Goal: Task Accomplishment & Management: Complete application form

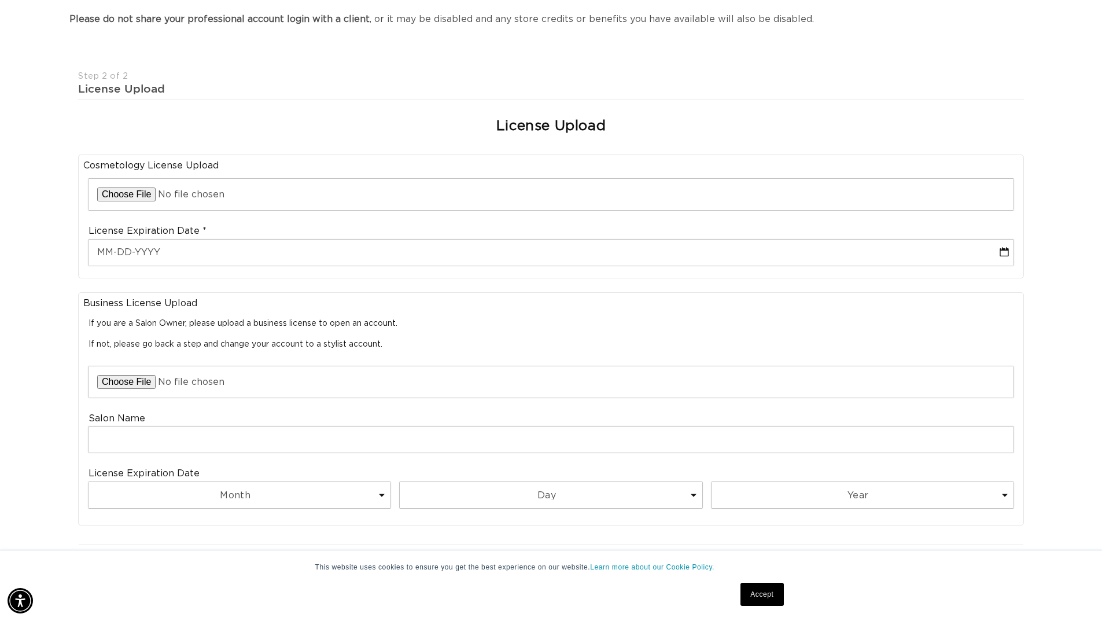
scroll to position [0, 1020]
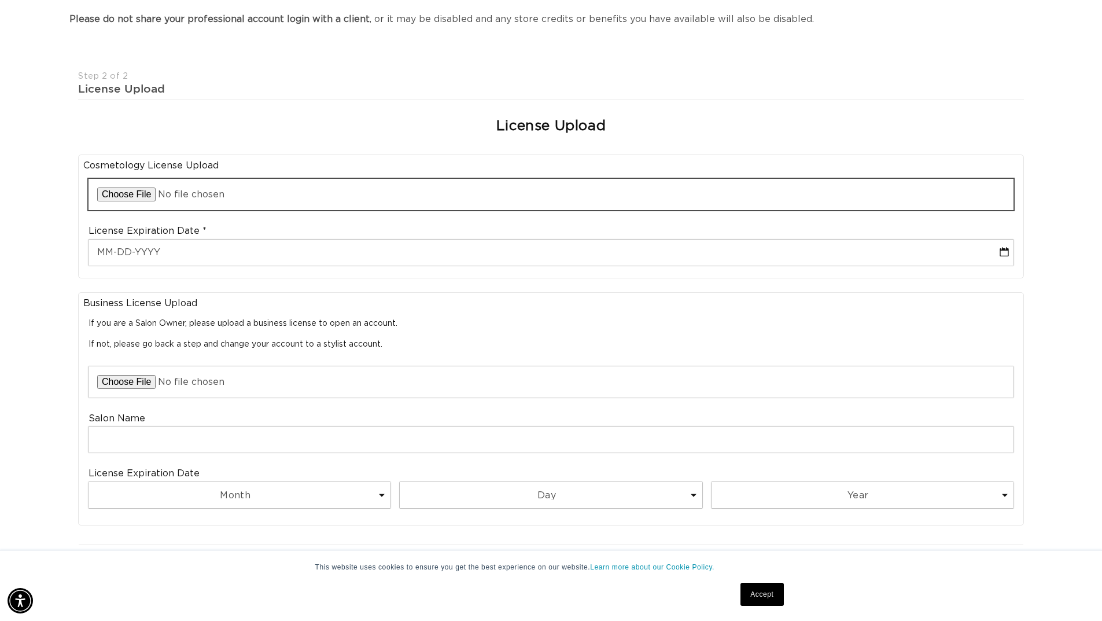
click at [132, 196] on input "file" at bounding box center [550, 194] width 925 height 31
type input "C:\fakepath\cosmotology lisence expires 2027.HEIC"
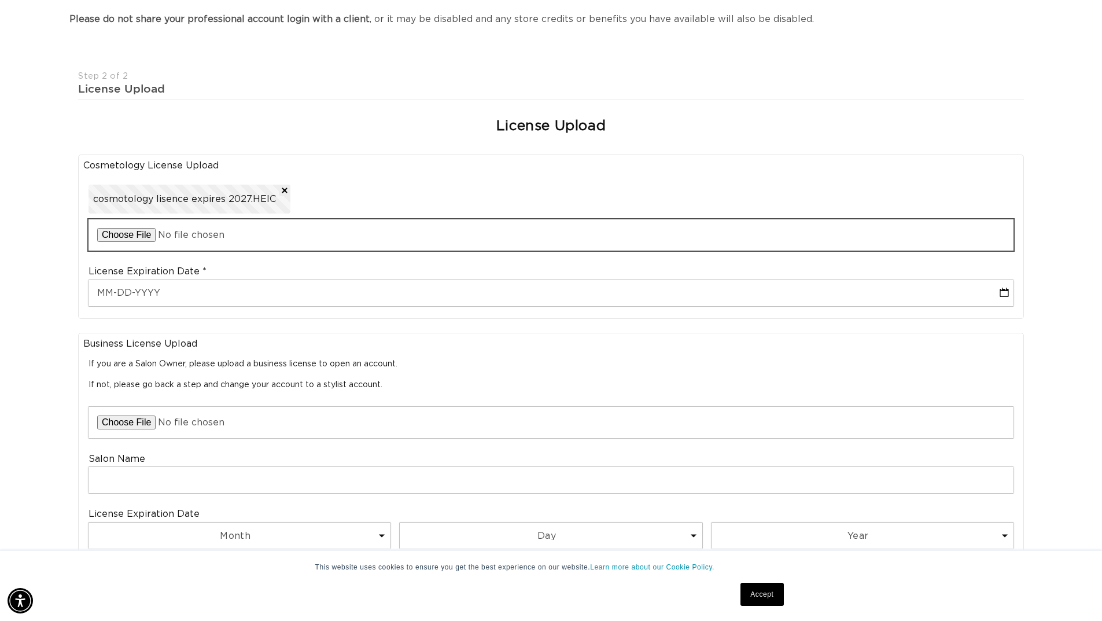
scroll to position [0, 0]
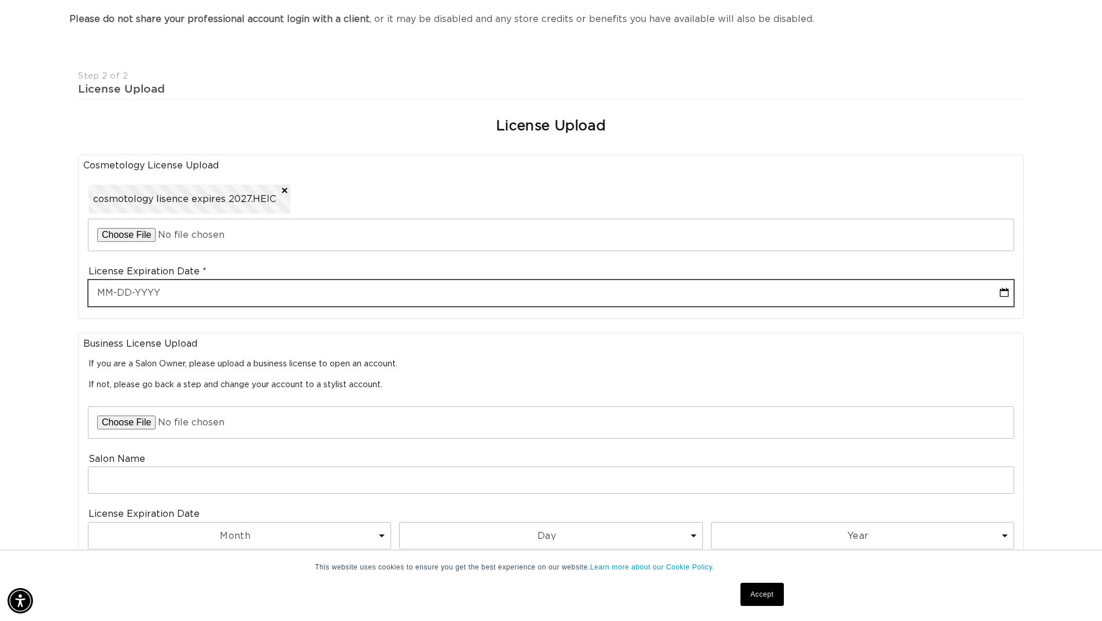
click at [112, 294] on input "text" at bounding box center [550, 293] width 925 height 26
select select "7"
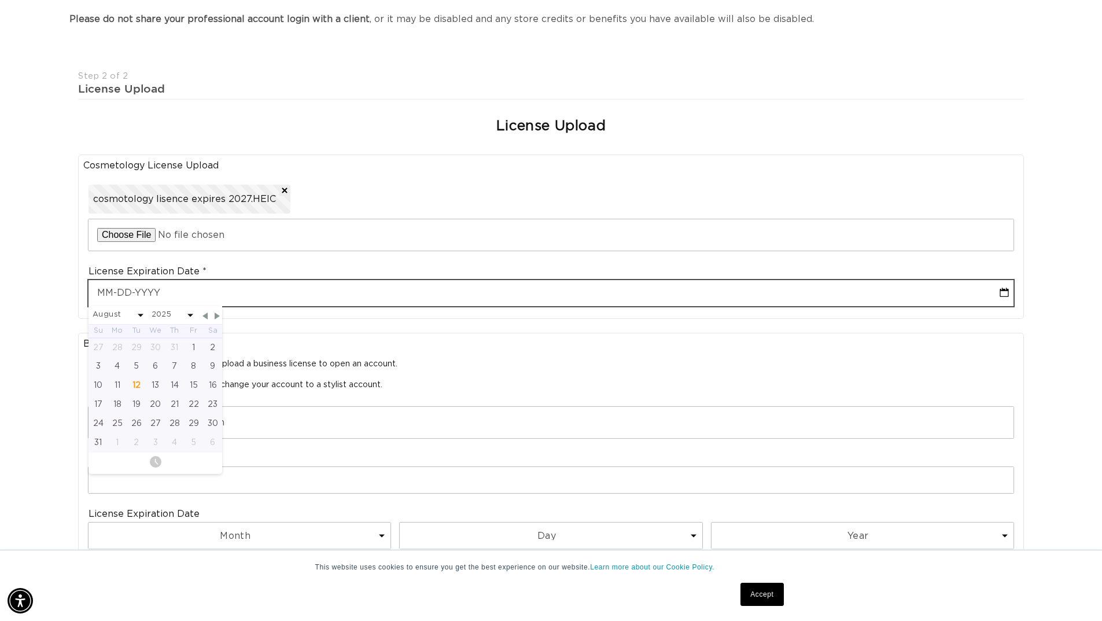
scroll to position [0, 2039]
type input "0"
select select "7"
type input "01"
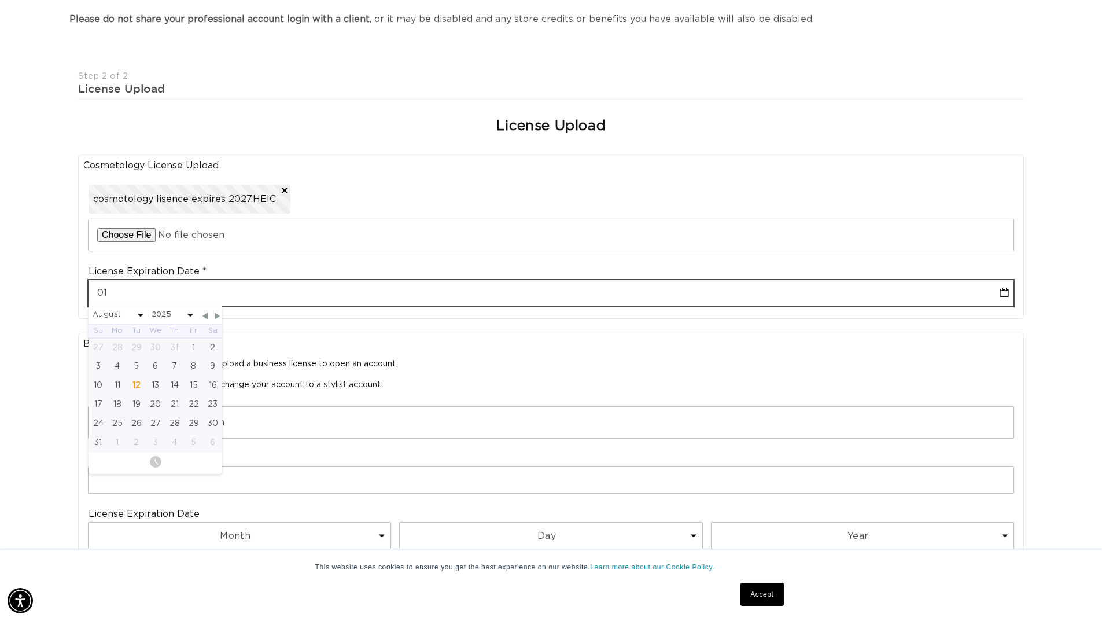
select select "7"
type input "01-3"
select select "7"
type input "01-31"
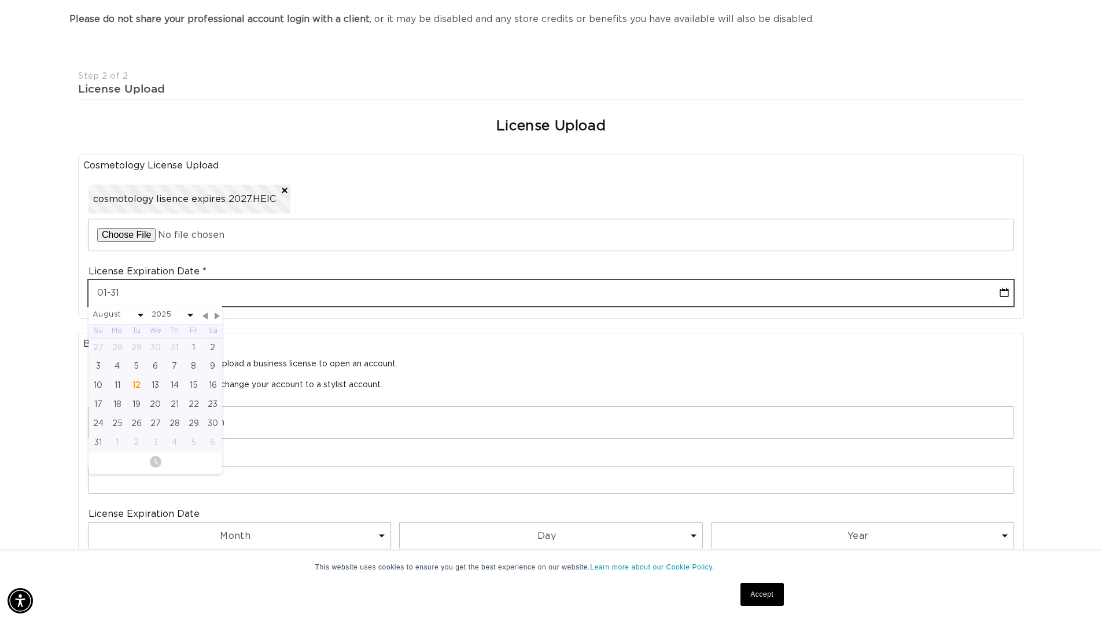
select select "7"
type input "01-31-2"
select select "7"
type input "[DATE]"
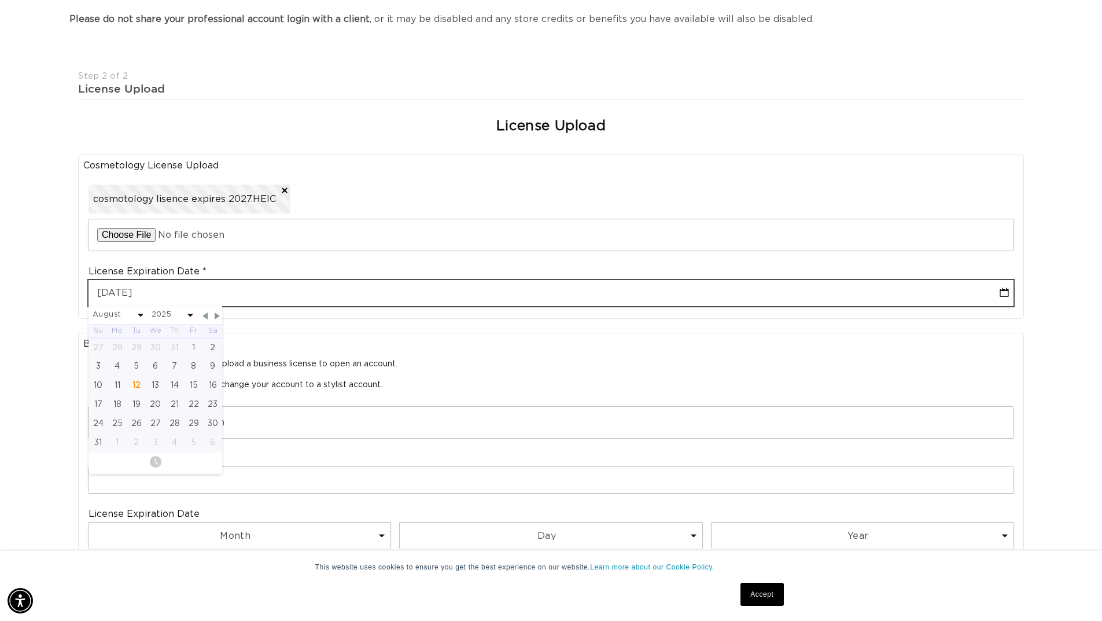
select select "7"
type input "01-31-2"
select select "7"
type input "01-31-"
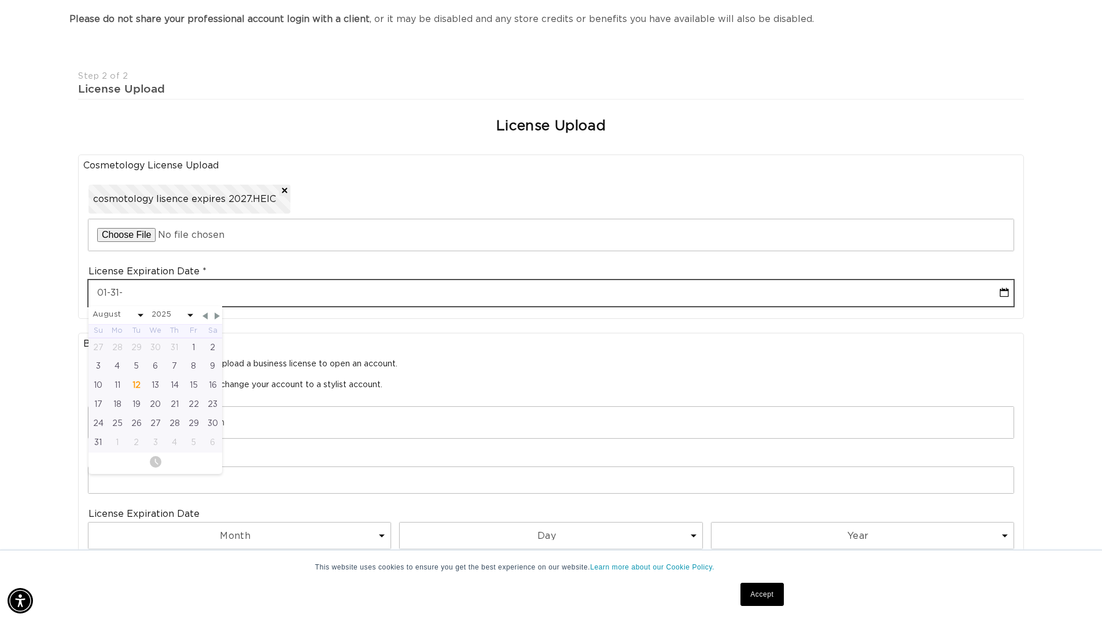
select select "7"
type input "01-31-2"
select select "7"
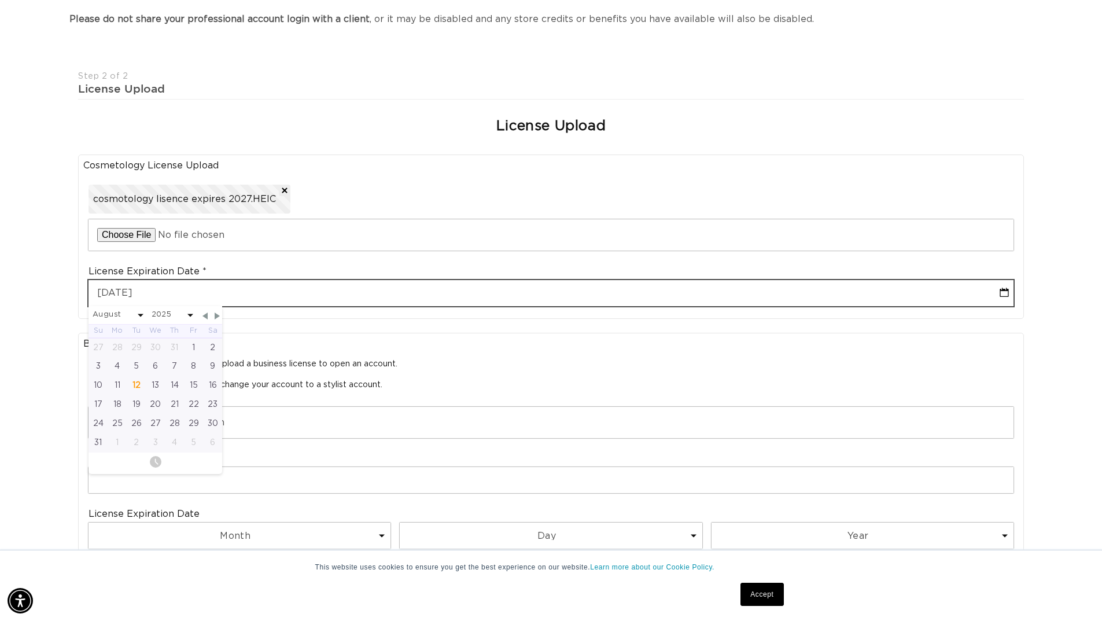
type input "[PHONE_NUMBER]"
select select "7"
type input "[DATE]"
select select "2027"
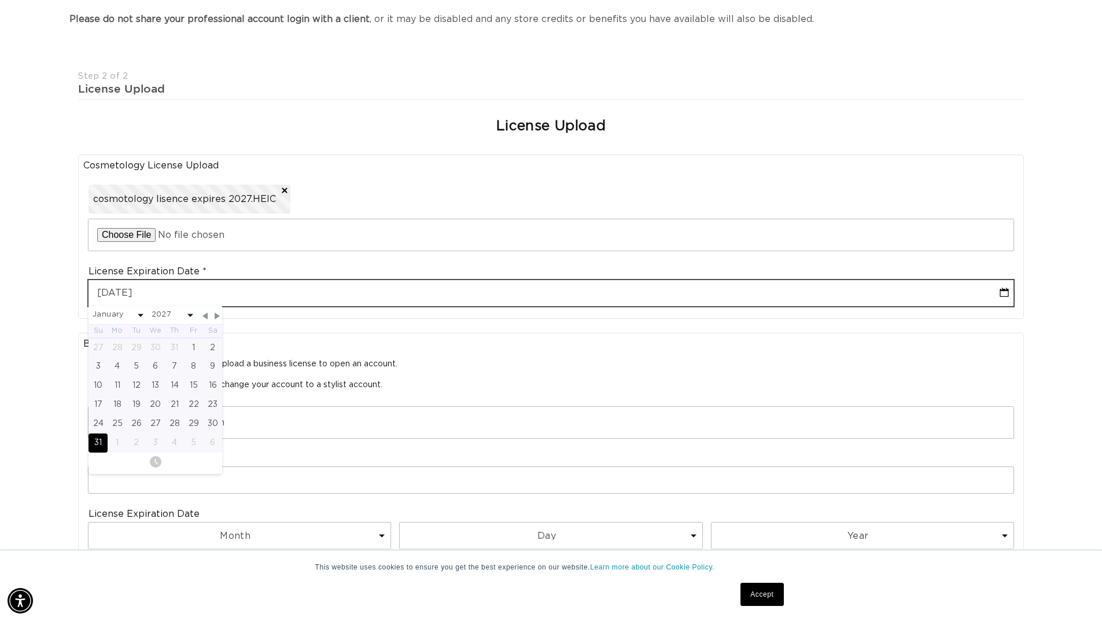
type input "[DATE]"
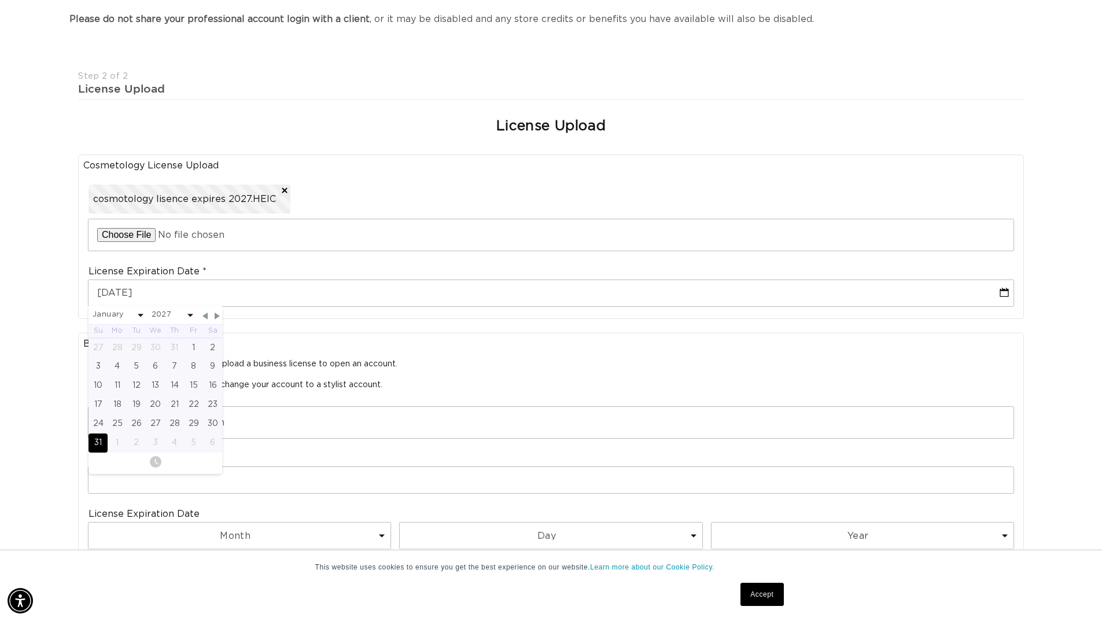
click at [96, 443] on div "31" at bounding box center [97, 442] width 19 height 19
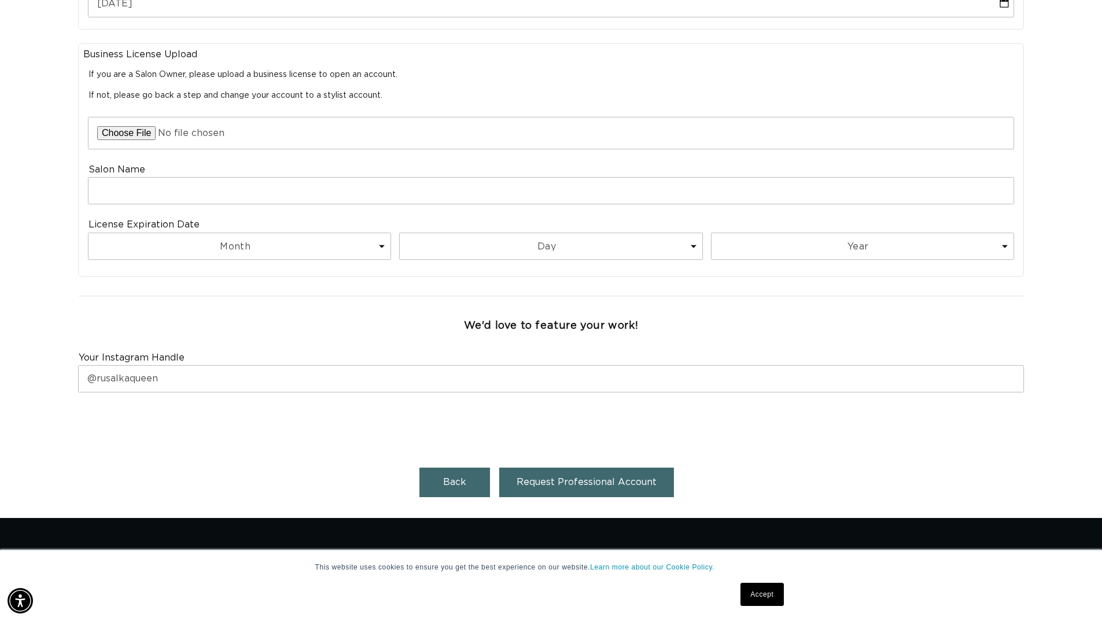
scroll to position [0, 2039]
click at [617, 488] on button "Request Professional Account" at bounding box center [586, 481] width 175 height 29
